Goal: Task Accomplishment & Management: Use online tool/utility

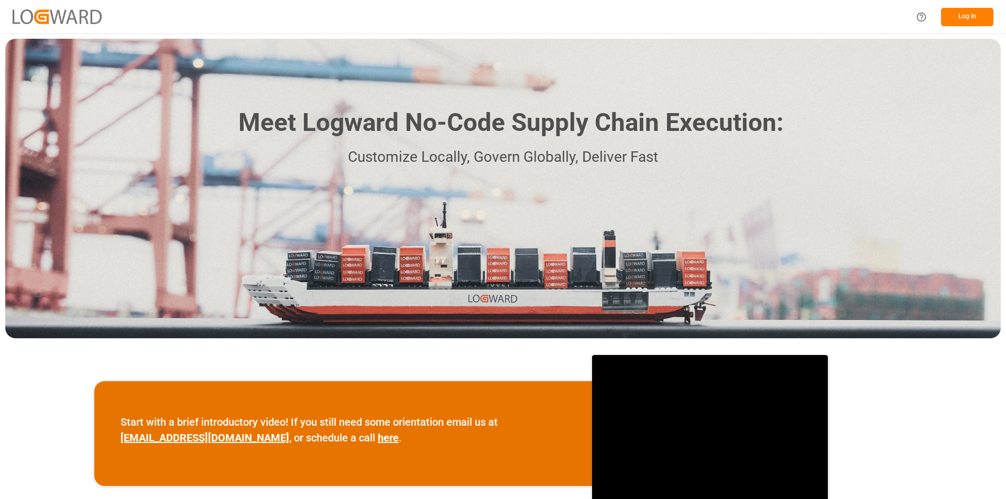
click at [967, 16] on button "Log In" at bounding box center [967, 17] width 52 height 18
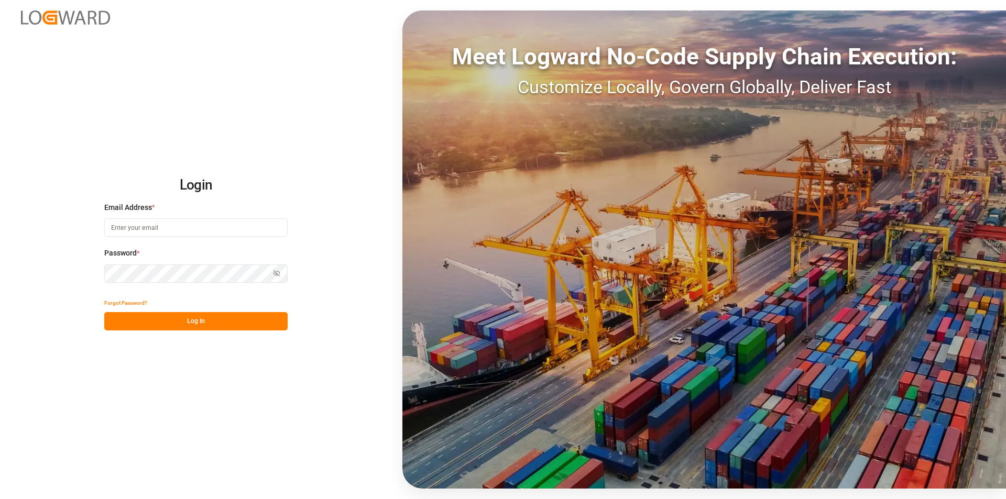
click at [144, 225] on input at bounding box center [195, 228] width 183 height 18
paste input "[PERSON_NAME][EMAIL_ADDRESS][PERSON_NAME][DOMAIN_NAME]"
type input "[PERSON_NAME][EMAIL_ADDRESS][PERSON_NAME][DOMAIN_NAME]"
click at [132, 314] on button "Log In" at bounding box center [195, 321] width 183 height 18
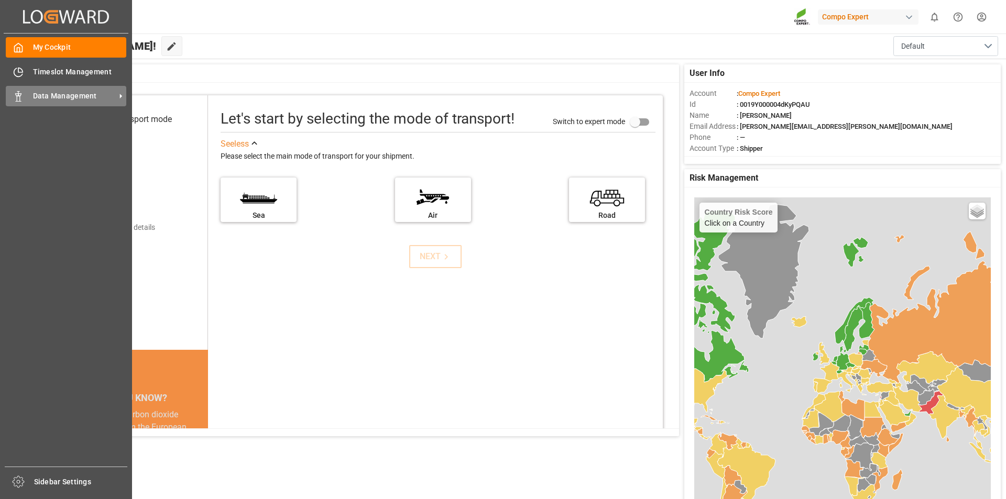
click at [34, 99] on span "Data Management" at bounding box center [74, 96] width 83 height 11
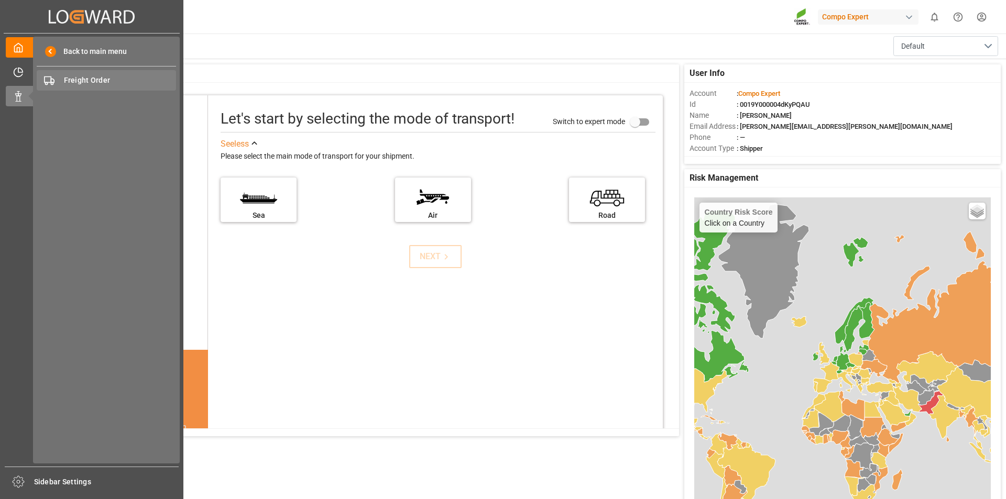
click at [113, 78] on span "Freight Order" at bounding box center [120, 80] width 113 height 11
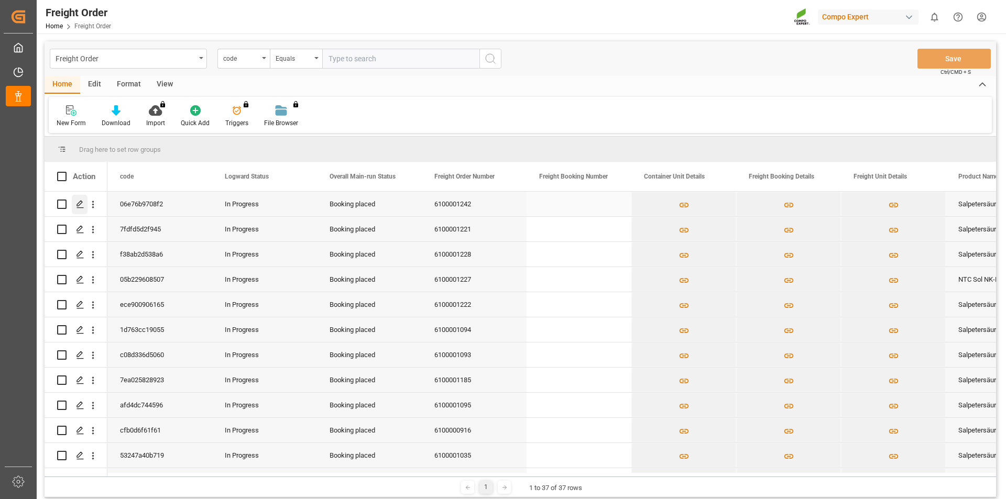
click at [81, 208] on icon "Press SPACE to select this row." at bounding box center [80, 204] width 8 height 8
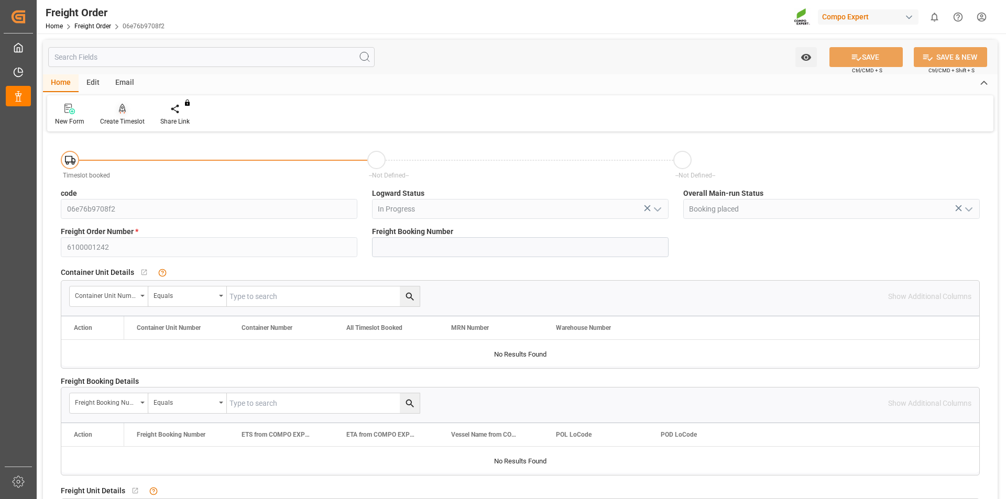
click at [128, 114] on div at bounding box center [122, 108] width 45 height 11
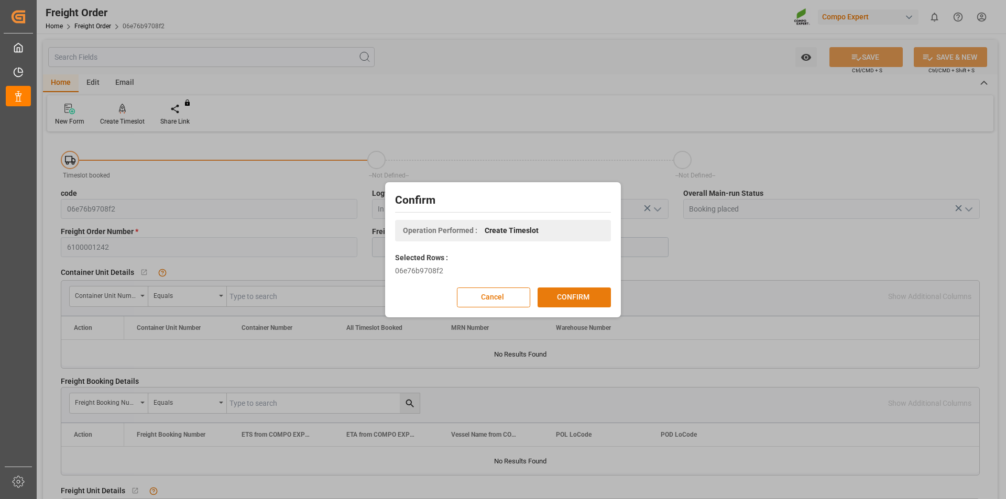
click at [548, 297] on button "CONFIRM" at bounding box center [574, 298] width 73 height 20
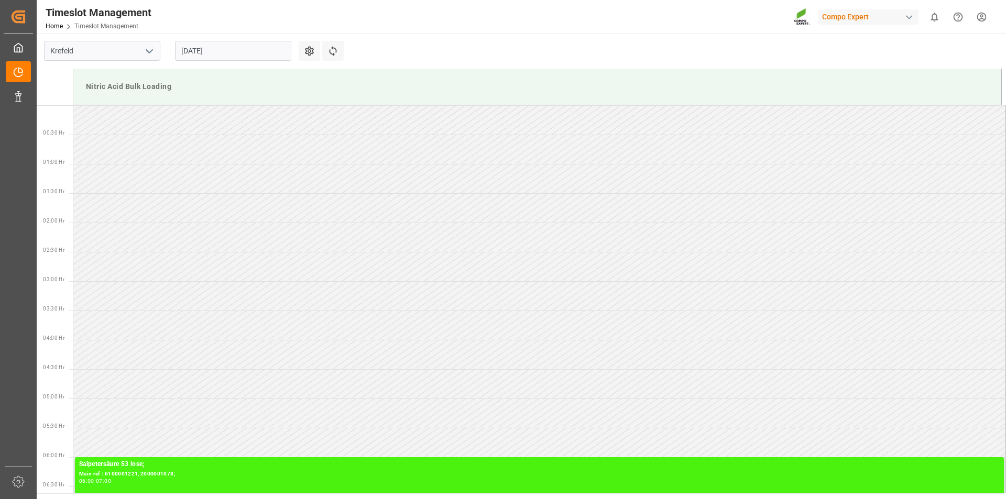
scroll to position [697, 0]
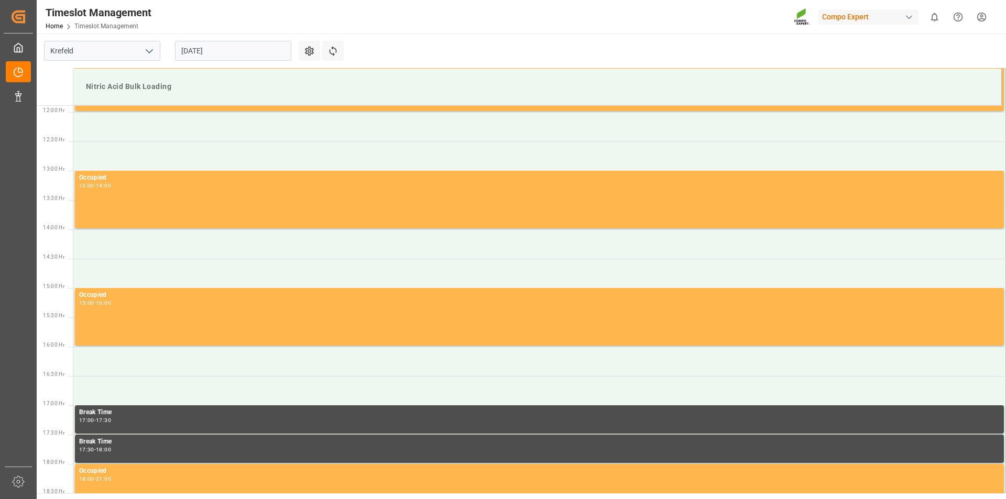
click at [230, 51] on input "18.08.2025" at bounding box center [233, 51] width 116 height 20
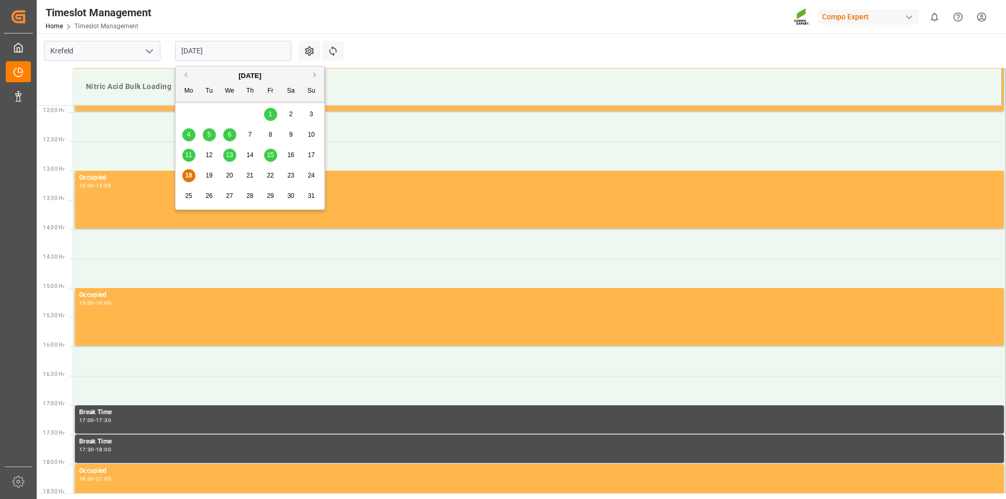
click at [209, 176] on span "19" at bounding box center [208, 175] width 7 height 7
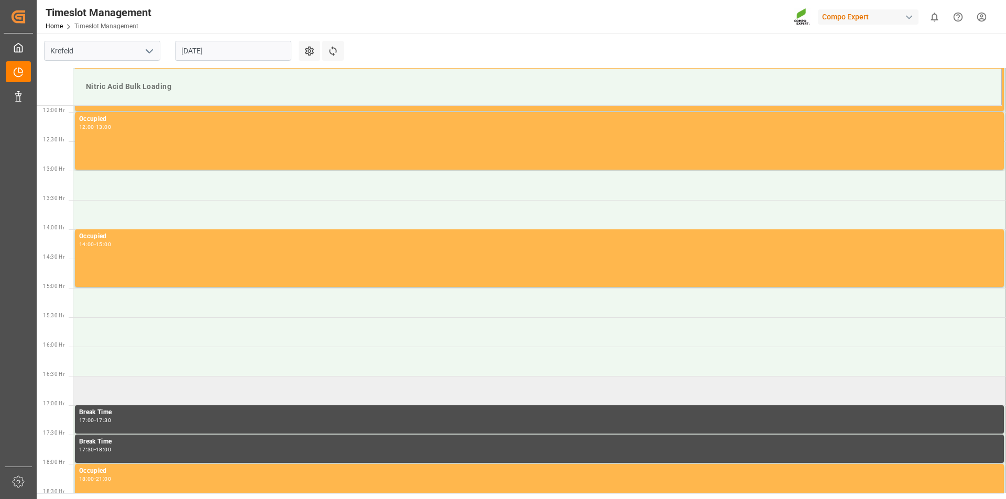
click at [101, 387] on td at bounding box center [539, 390] width 933 height 29
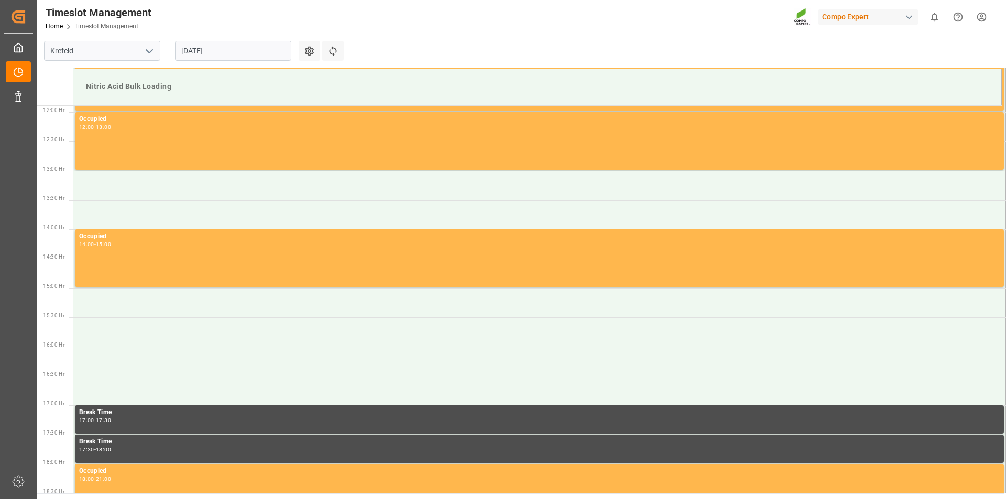
click at [101, 387] on td at bounding box center [539, 390] width 933 height 29
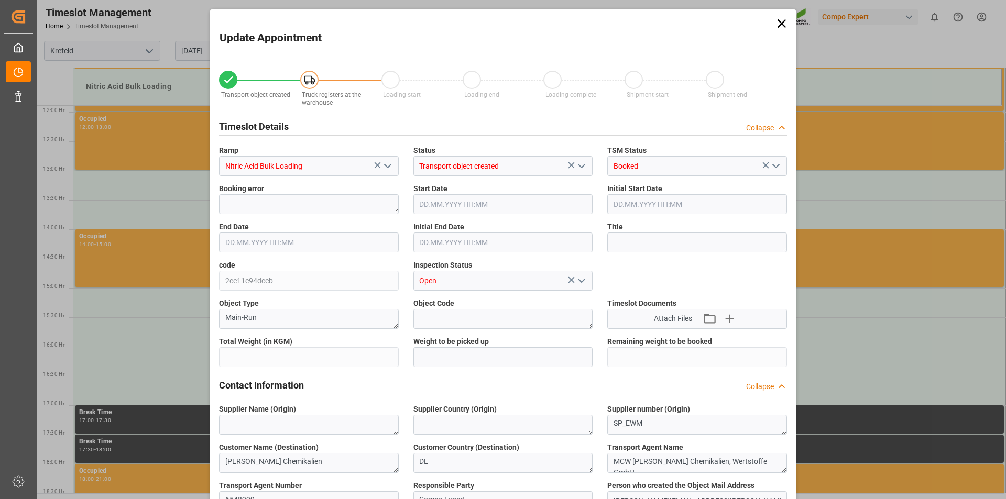
type input "23000"
type input "0"
type input "19.08.2025 16:30"
type input "19.08.2025 17:00"
type input "18.08.2025 11:55"
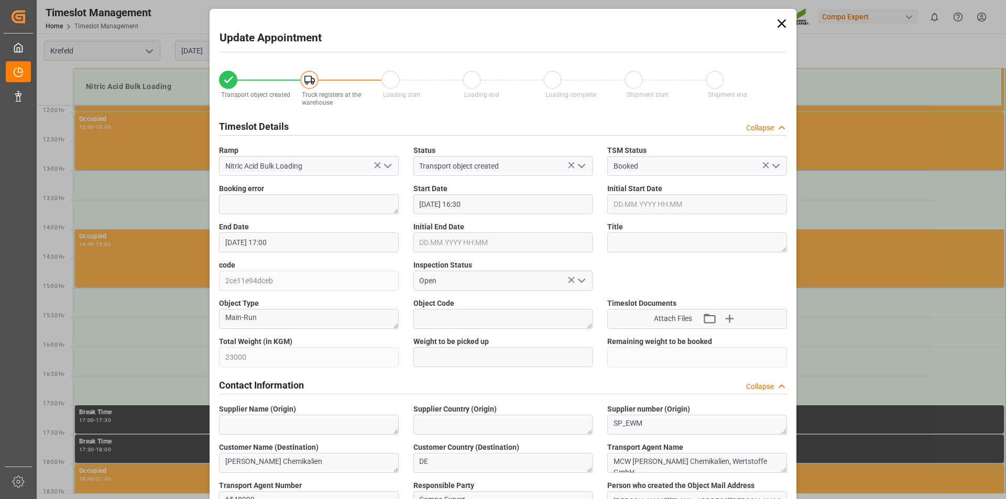
type input "18.08.2025 10:37"
click at [617, 248] on textarea at bounding box center [697, 243] width 180 height 20
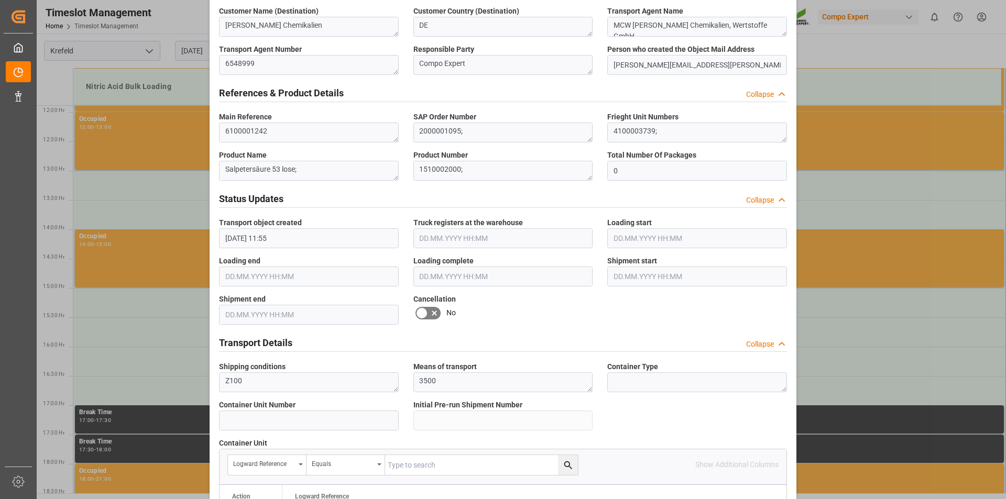
scroll to position [873, 0]
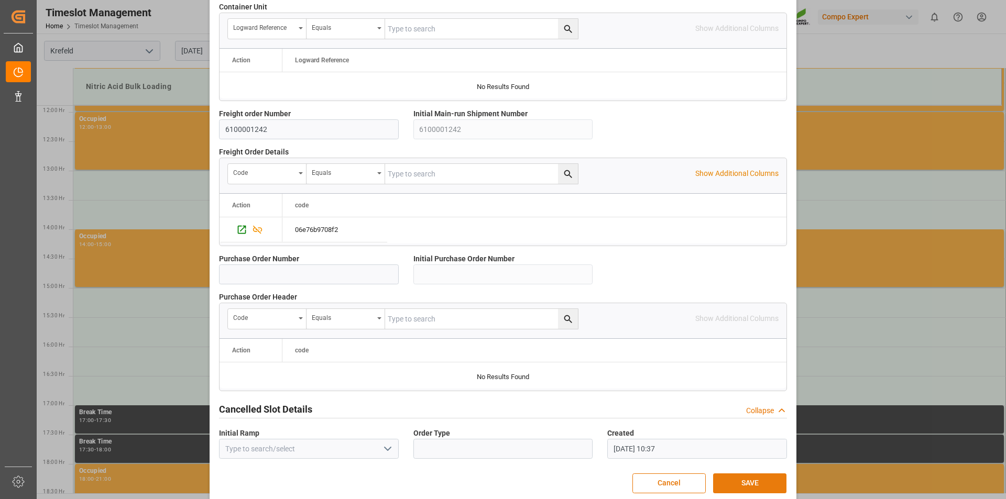
type textarea "162653"
click at [718, 479] on button "SAVE" at bounding box center [749, 484] width 73 height 20
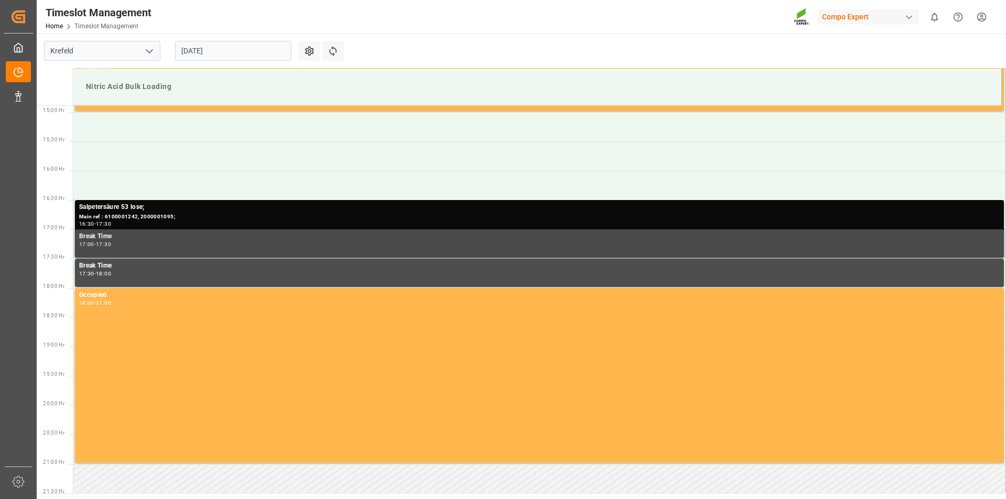
scroll to position [926, 0]
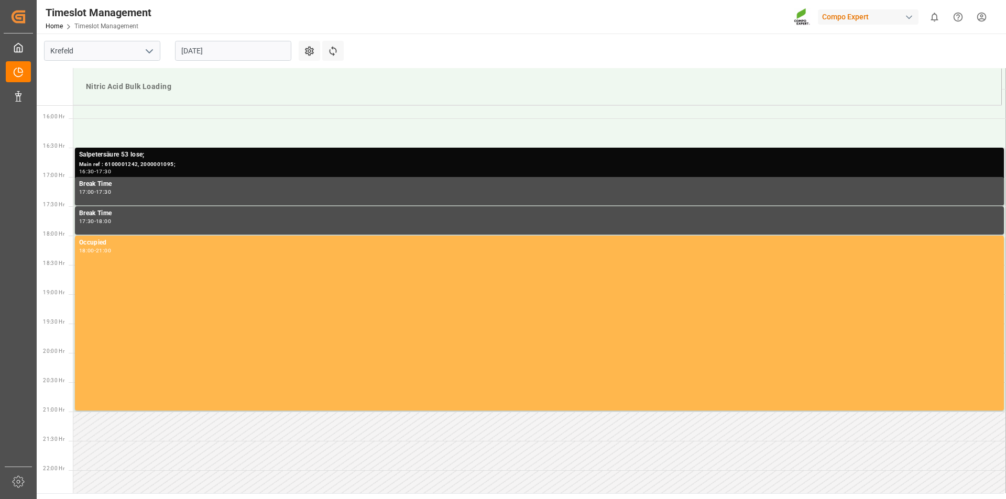
click at [105, 161] on div "Main ref : 6100001242, 2000001095;" at bounding box center [539, 164] width 921 height 9
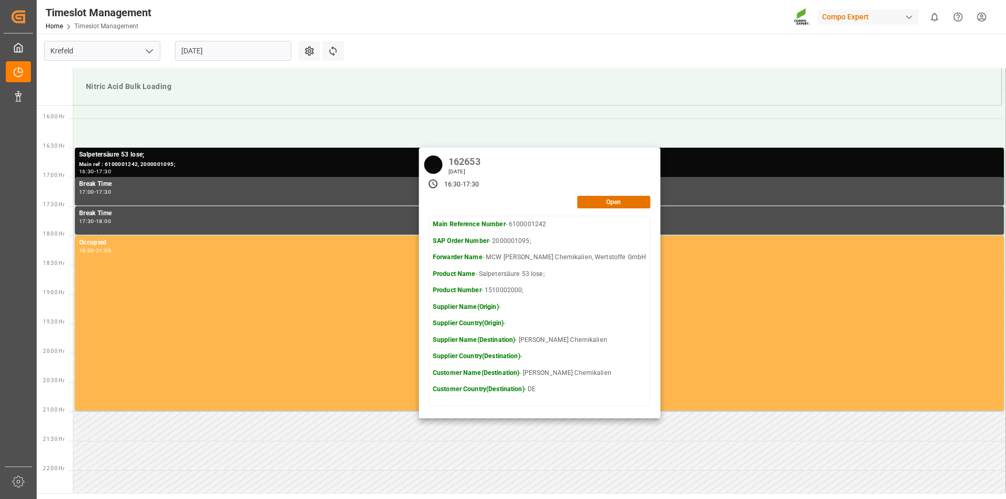
click at [983, 18] on html "Created by potrace 1.15, written by Peter Selinger 2001-2017 Created by potrace…" at bounding box center [503, 249] width 1006 height 499
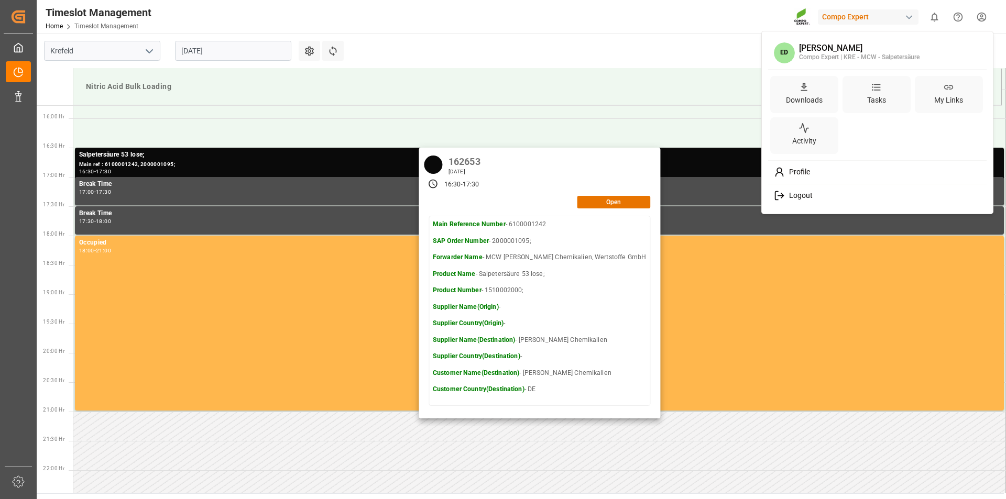
click at [797, 193] on span "Logout" at bounding box center [799, 195] width 28 height 9
